Goal: Information Seeking & Learning: Find specific page/section

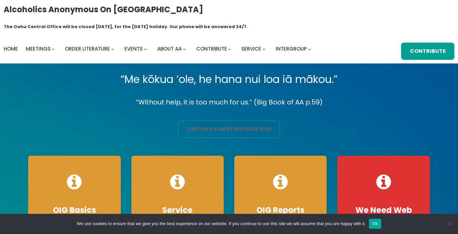
click at [235, 121] on link "find an aa meeting near you" at bounding box center [229, 129] width 102 height 17
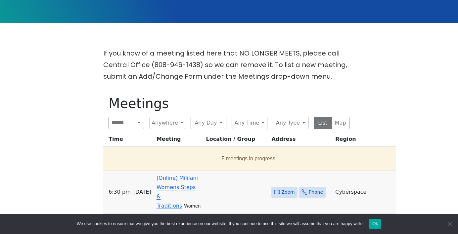
click at [166, 175] on link "(Online) Mililani Womens Steps & Traditions" at bounding box center [176, 192] width 41 height 34
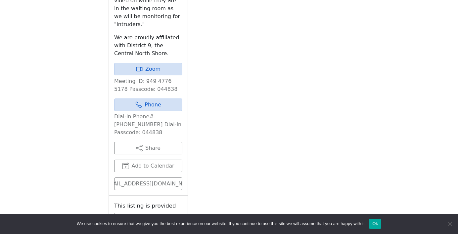
scroll to position [433, 0]
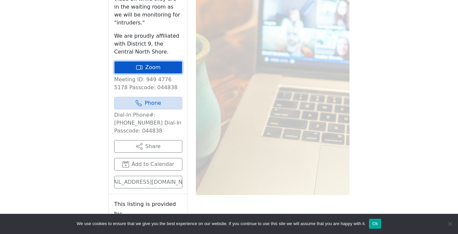
click at [157, 61] on link "Zoom" at bounding box center [148, 67] width 68 height 13
